Goal: Task Accomplishment & Management: Use online tool/utility

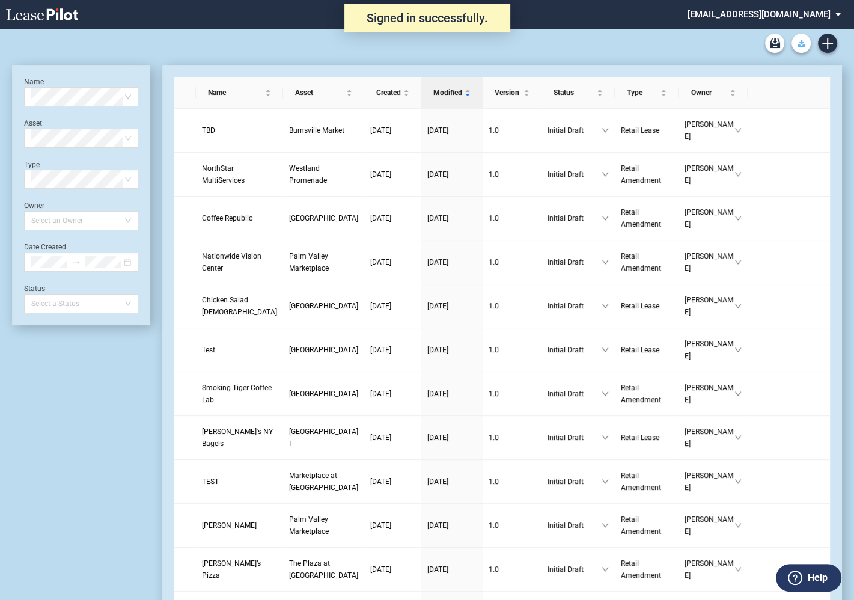
click at [803, 45] on use "Download Blank Form" at bounding box center [801, 43] width 8 height 7
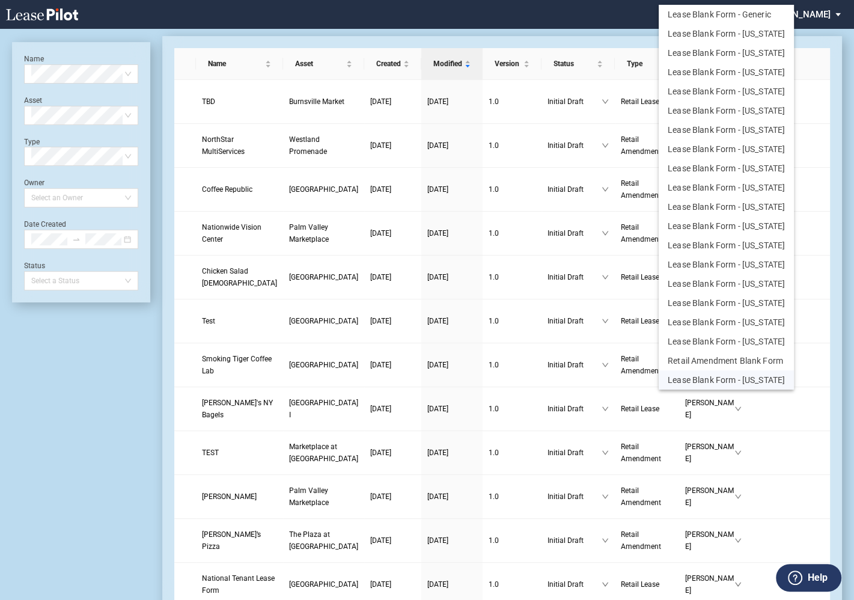
click at [693, 377] on button "Lease Blank Form - Colorado" at bounding box center [725, 379] width 135 height 19
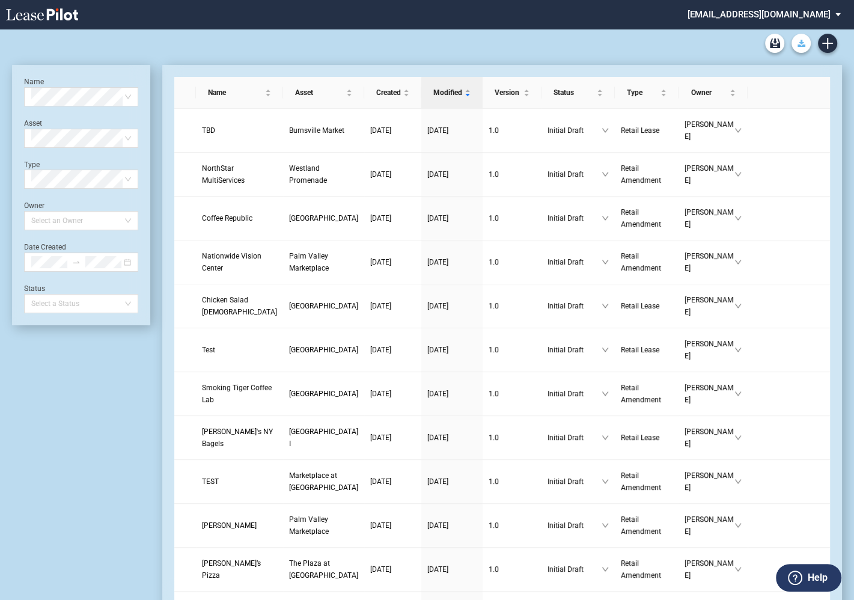
click at [797, 46] on icon "Download Blank Form" at bounding box center [801, 43] width 8 height 7
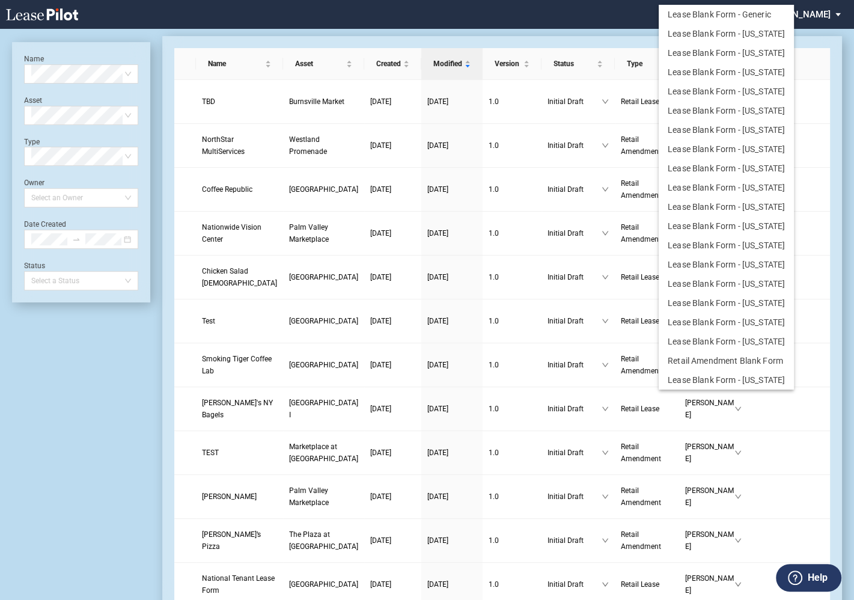
click at [615, 19] on md-backdrop at bounding box center [427, 314] width 854 height 628
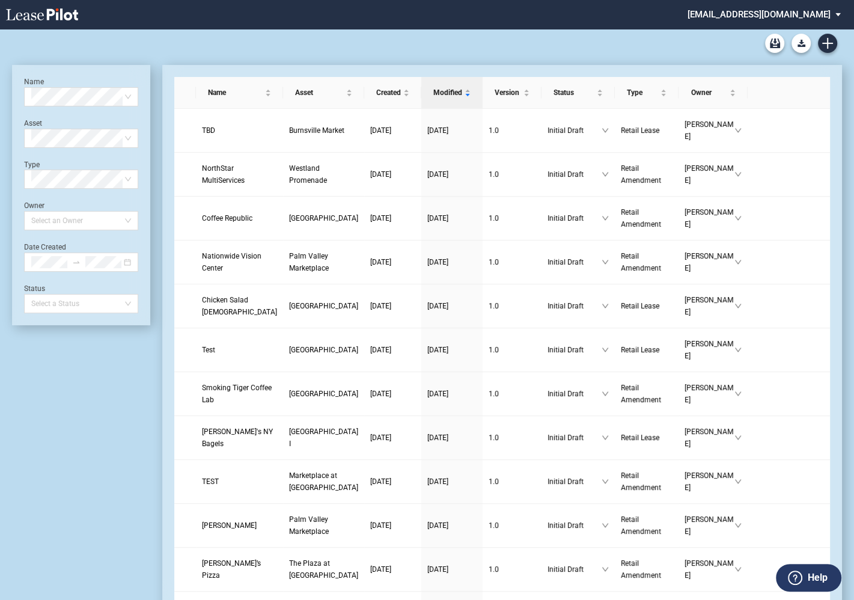
click at [752, 11] on md-select "sterling@leasepilot.co Super Admin Area Admin Area Settings Sign Out" at bounding box center [768, 13] width 165 height 27
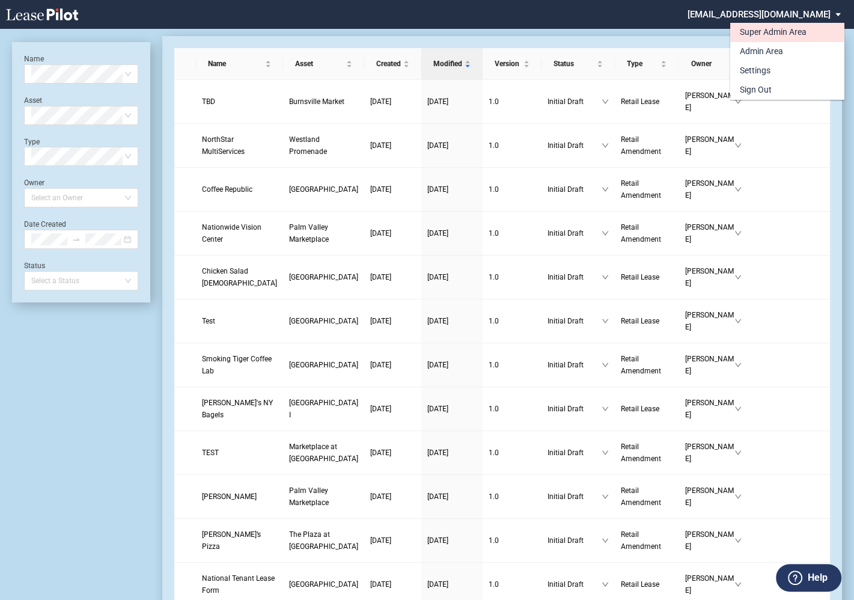
click at [746, 32] on div "Super Admin Area" at bounding box center [773, 32] width 67 height 12
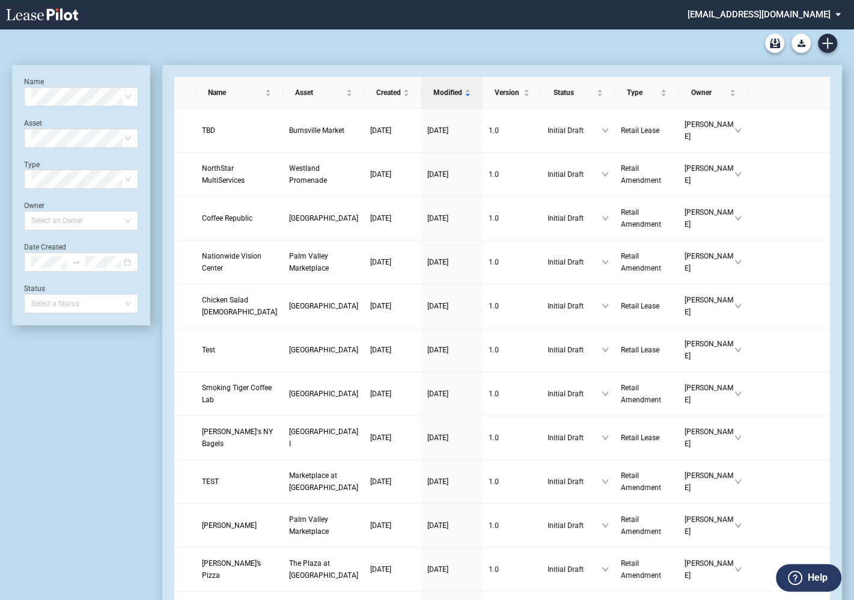
scroll to position [29, 0]
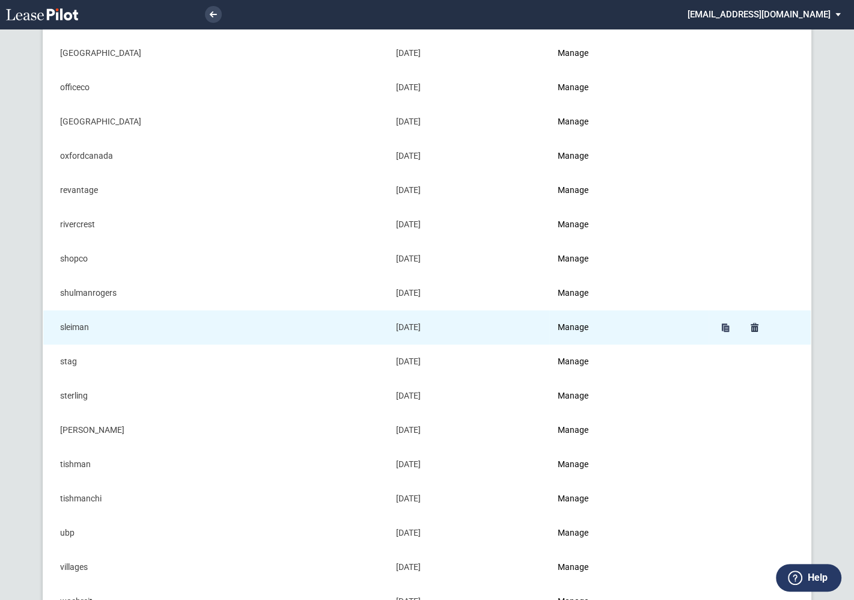
scroll to position [1105, 0]
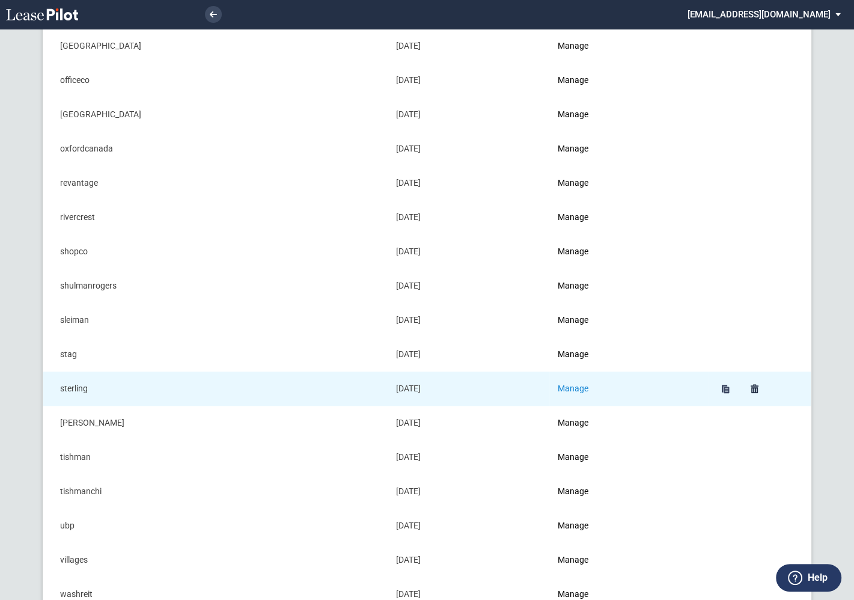
click at [581, 385] on link "Manage" at bounding box center [573, 388] width 31 height 10
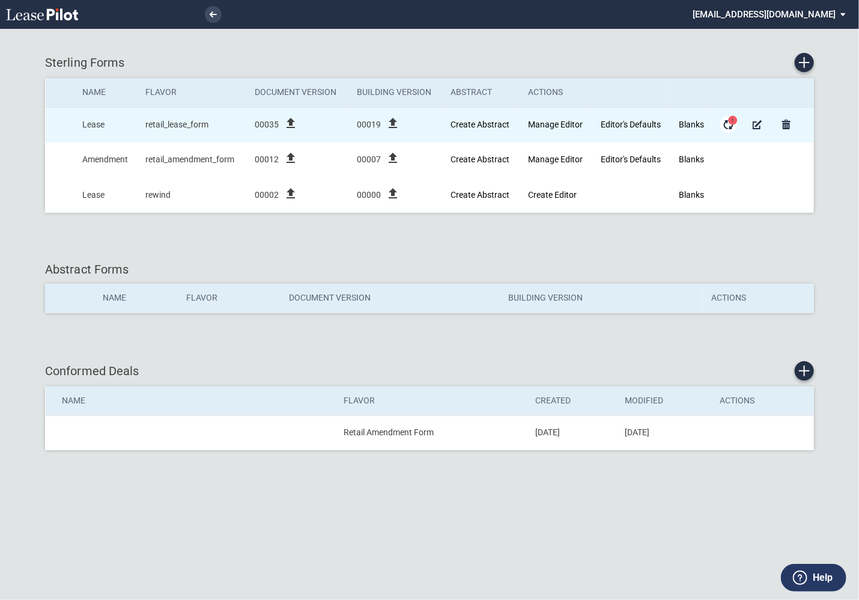
click at [731, 124] on md-icon "Form Updates" at bounding box center [729, 124] width 14 height 14
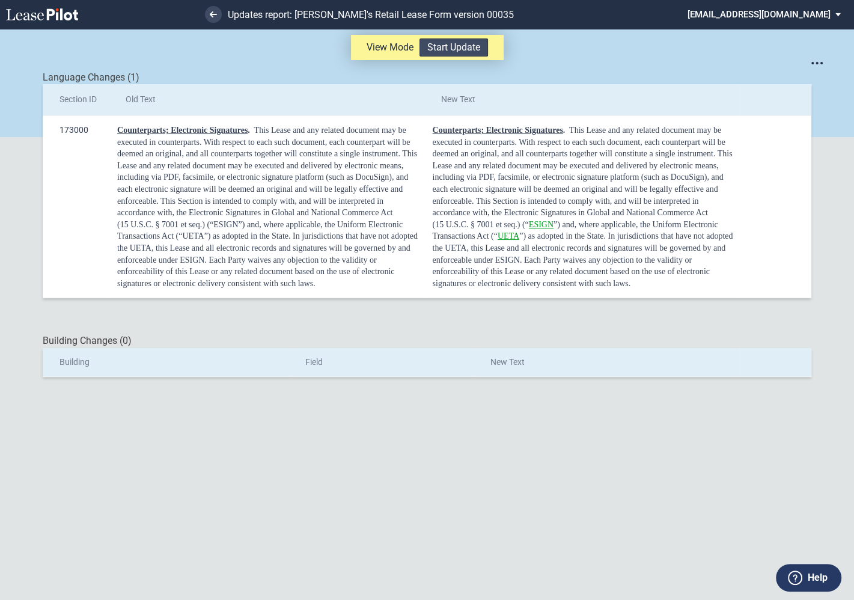
click at [466, 47] on button "Start Update" at bounding box center [453, 47] width 68 height 18
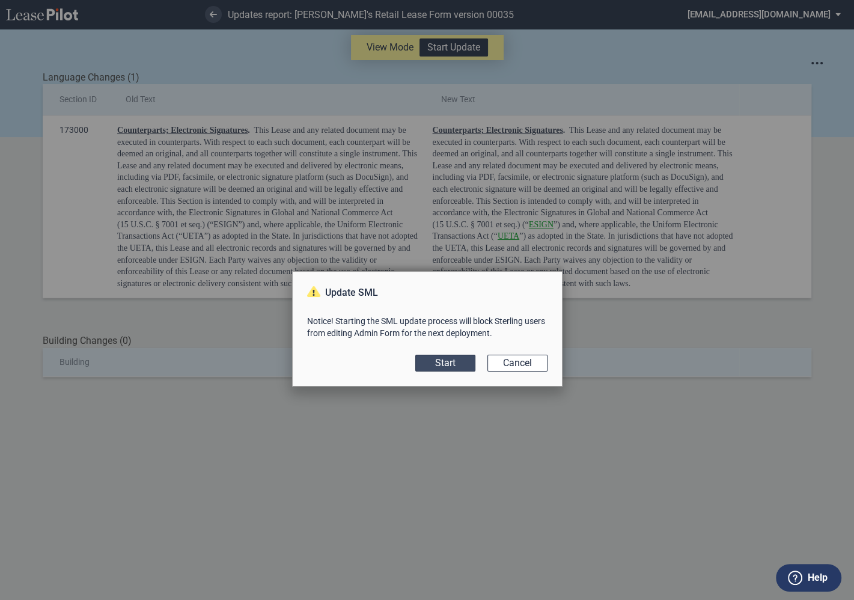
click at [449, 365] on button "Start" at bounding box center [445, 362] width 60 height 17
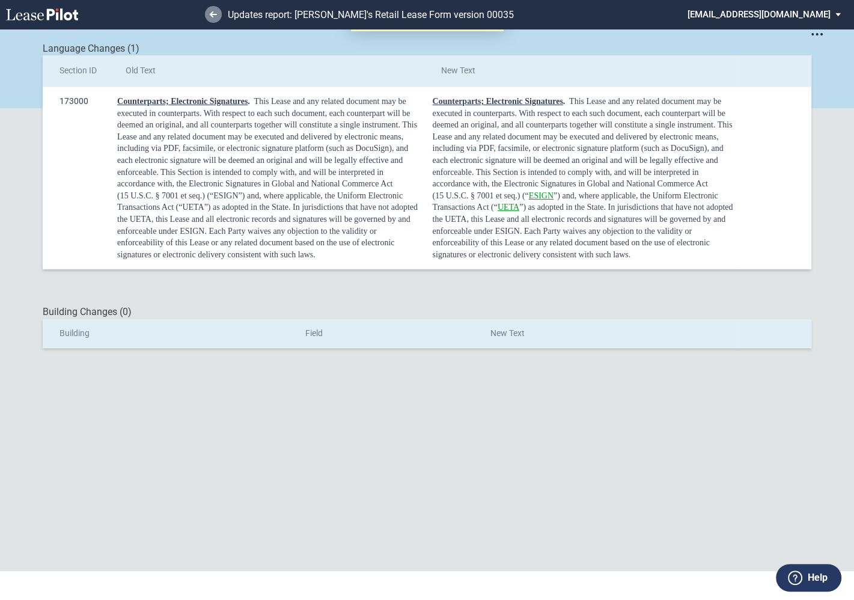
click at [214, 13] on icon at bounding box center [213, 14] width 7 height 6
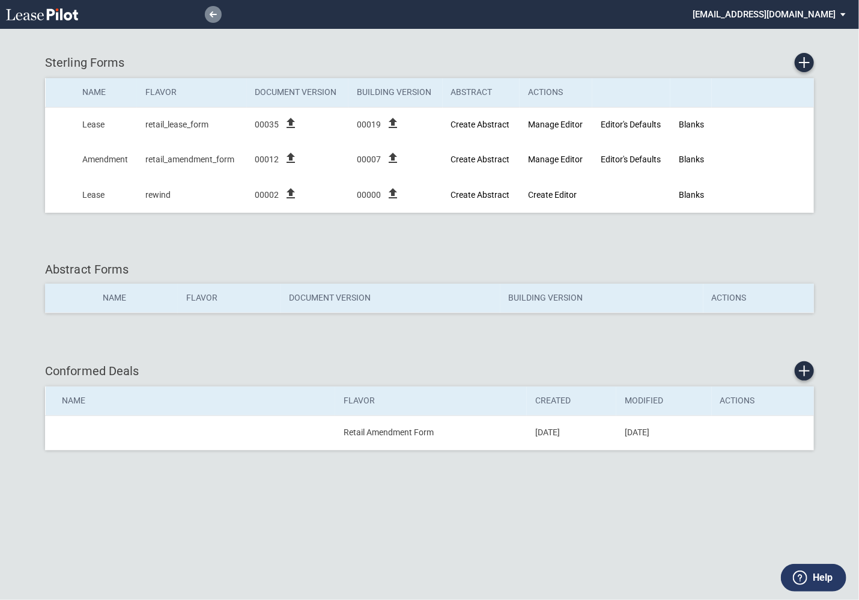
click at [213, 16] on icon at bounding box center [213, 14] width 7 height 6
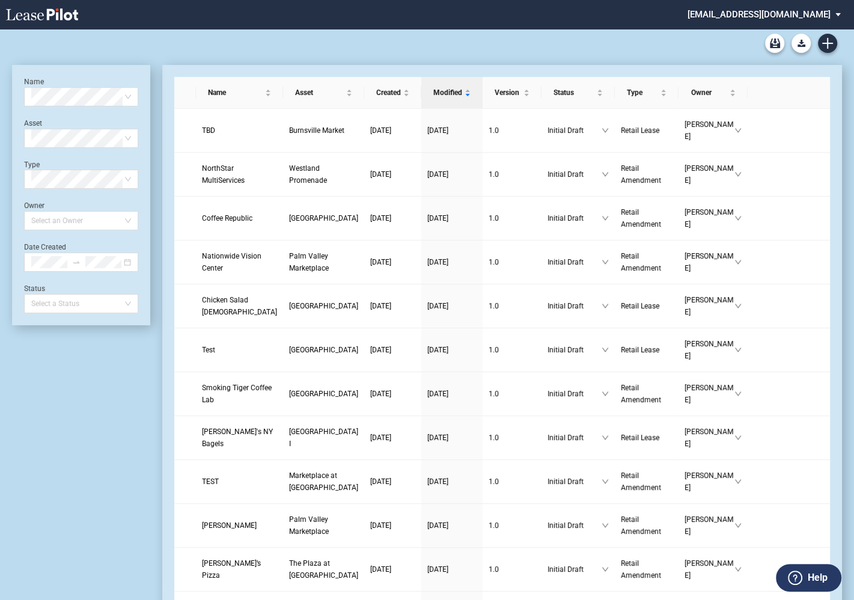
click at [760, 11] on md-select "sterling@leasepilot.co Super Admin Area Admin Area Settings Sign Out" at bounding box center [768, 13] width 165 height 27
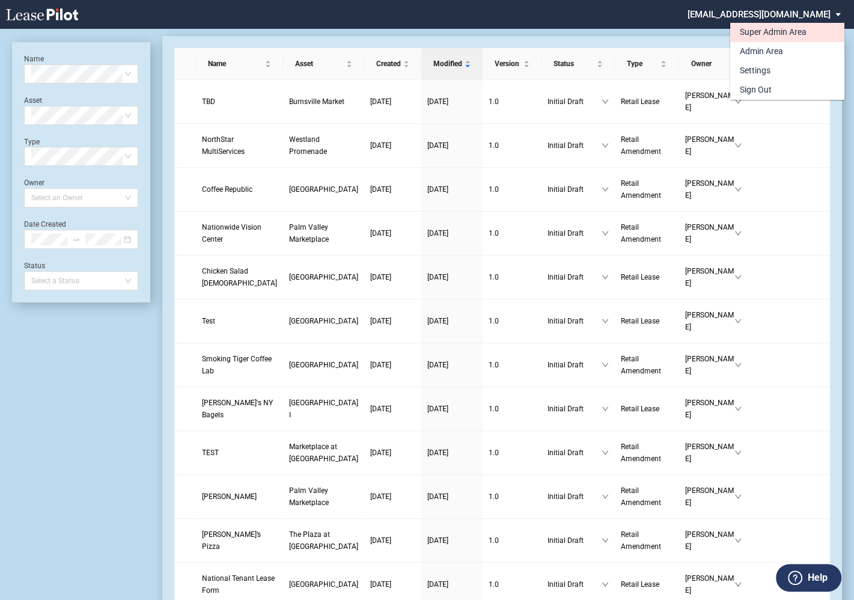
click at [755, 28] on div "Super Admin Area" at bounding box center [773, 32] width 67 height 12
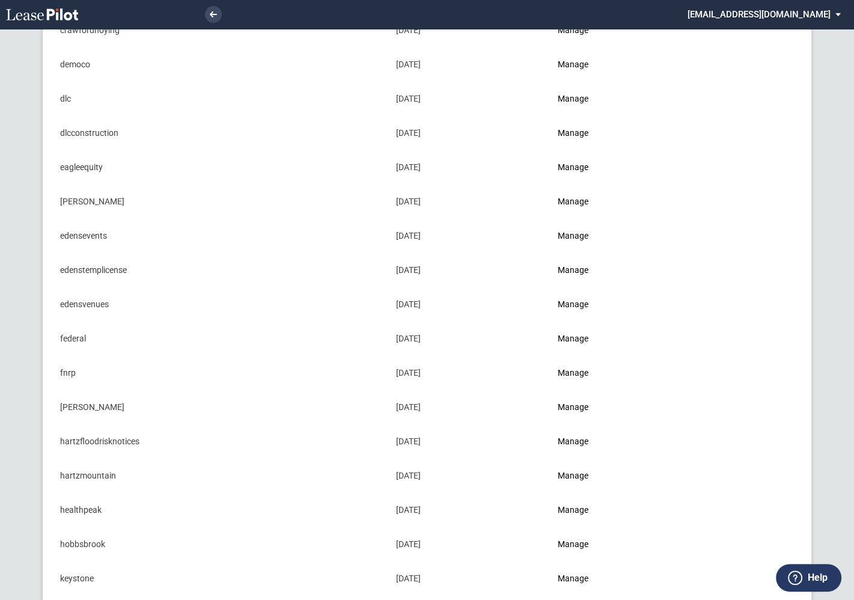
scroll to position [363, 0]
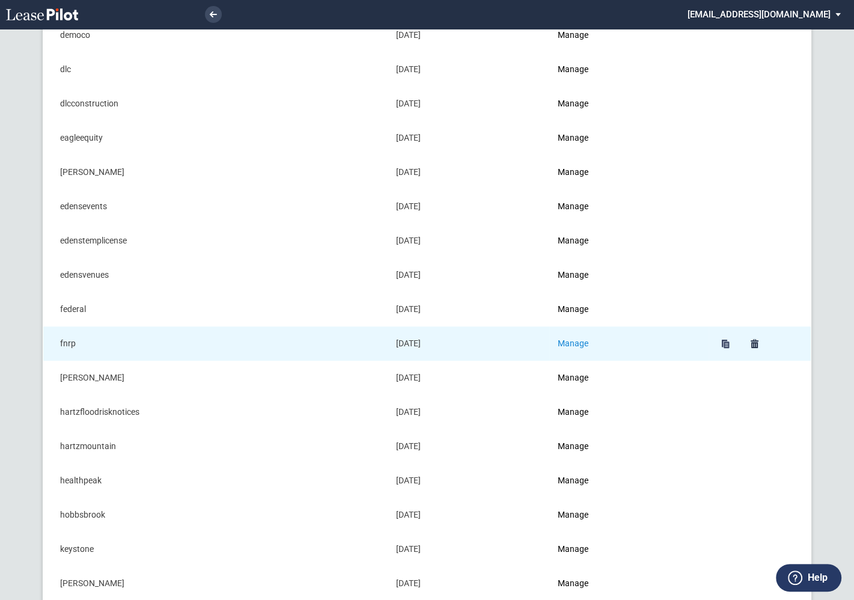
click at [576, 341] on link "Manage" at bounding box center [573, 343] width 31 height 10
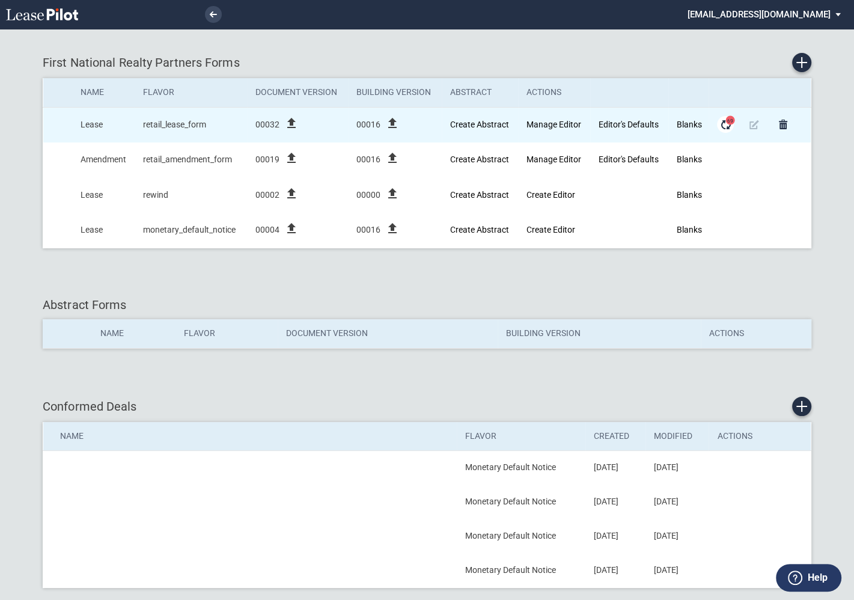
click at [725, 124] on md-icon "Form Updates" at bounding box center [725, 124] width 14 height 14
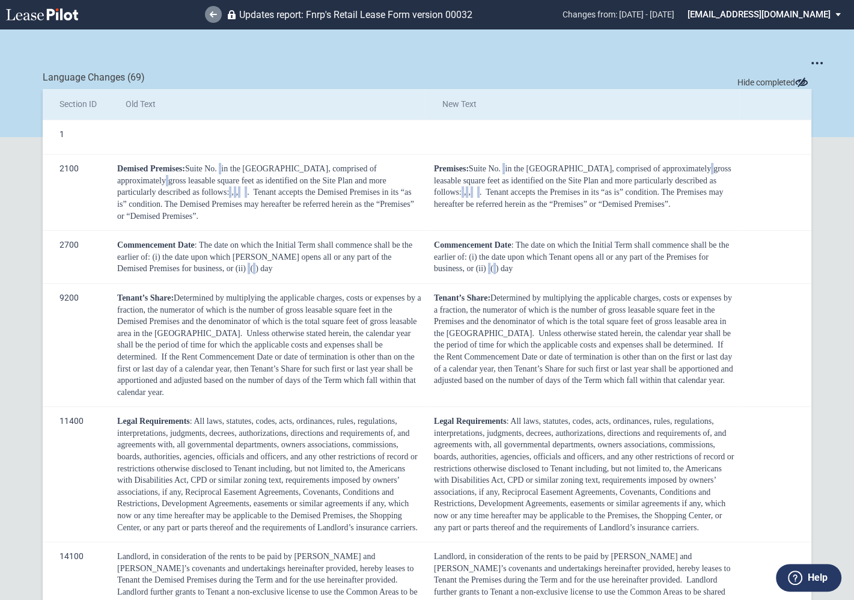
click at [210, 17] on icon at bounding box center [213, 14] width 7 height 6
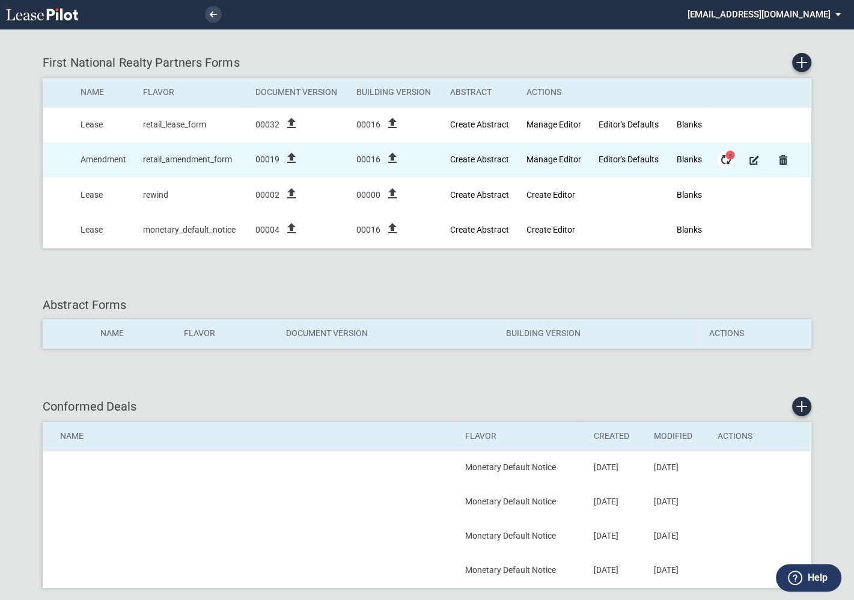
click at [726, 157] on span "5" at bounding box center [729, 155] width 9 height 9
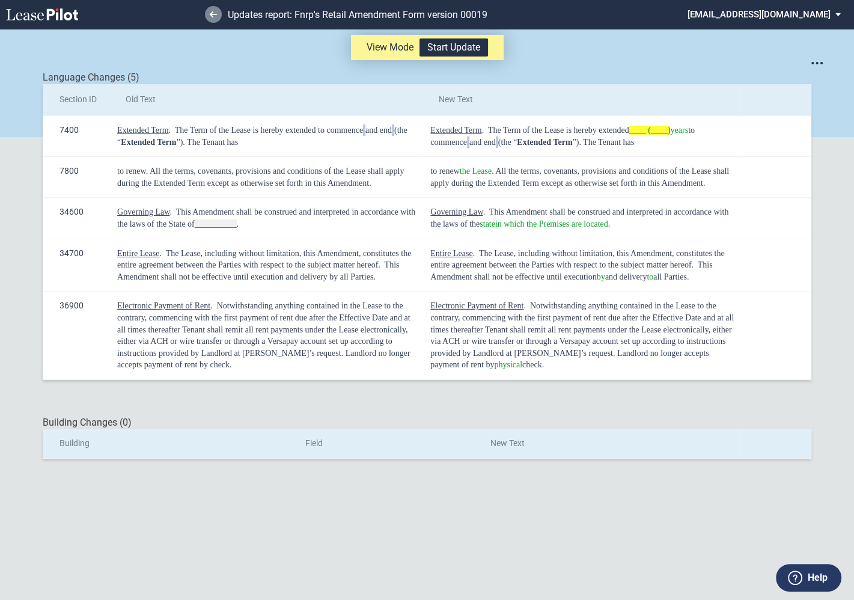
click at [214, 13] on icon at bounding box center [213, 14] width 7 height 6
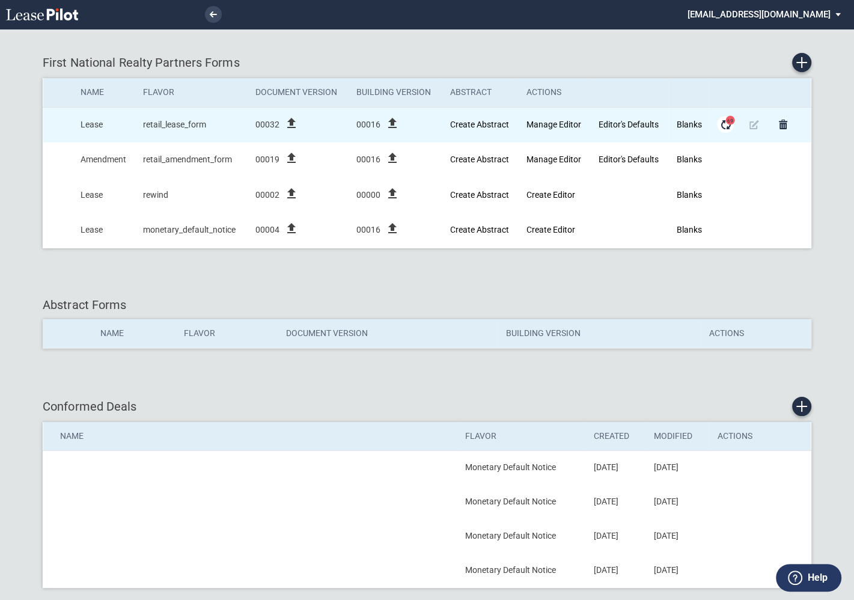
click at [729, 125] on md-icon "Form Updates" at bounding box center [725, 124] width 14 height 14
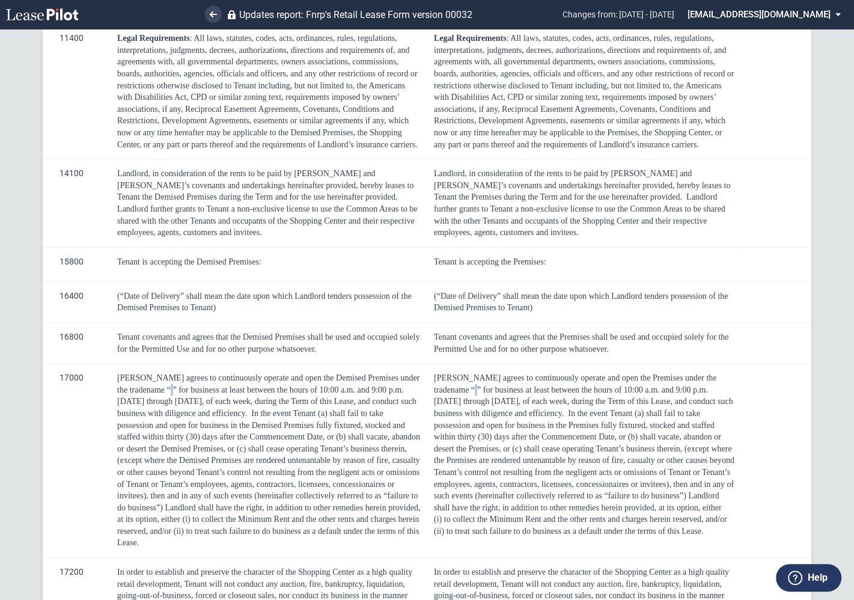
scroll to position [400, 0]
